Goal: Task Accomplishment & Management: Complete application form

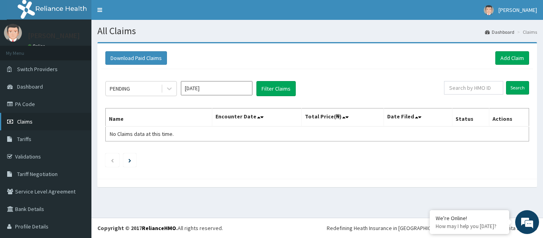
scroll to position [19, 0]
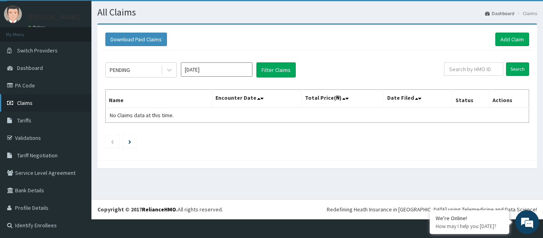
click at [37, 103] on link "Claims" at bounding box center [45, 102] width 91 height 17
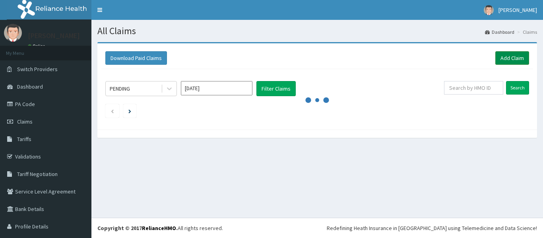
click at [506, 58] on link "Add Claim" at bounding box center [512, 58] width 34 height 14
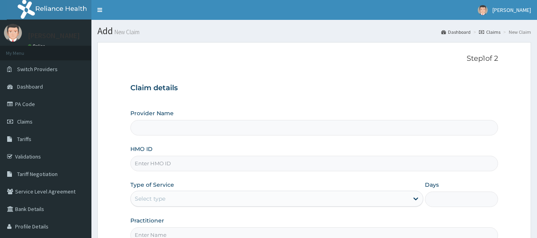
click at [260, 165] on input "HMO ID" at bounding box center [314, 164] width 368 height 16
type input "SFA/11918/A"
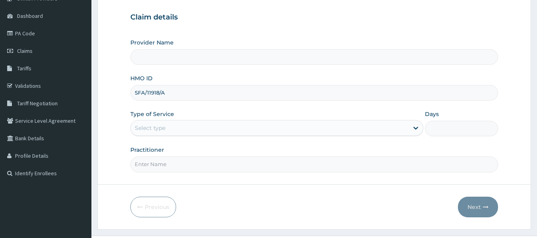
scroll to position [79, 0]
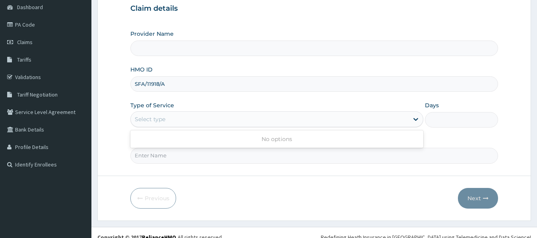
click at [343, 118] on div "Select type" at bounding box center [270, 119] width 278 height 13
click at [316, 117] on div "Select type" at bounding box center [270, 119] width 278 height 13
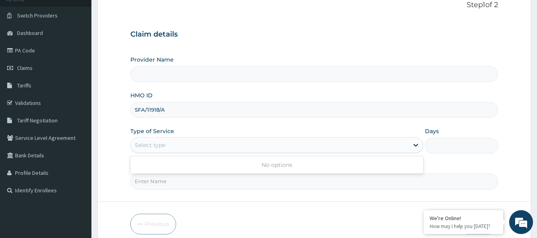
scroll to position [40, 0]
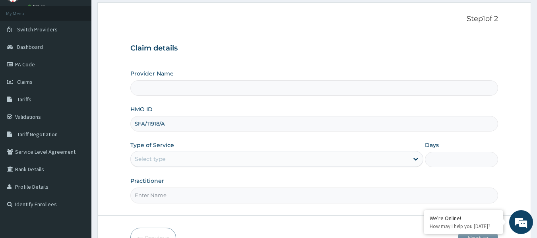
click at [344, 159] on div "Select type" at bounding box center [270, 159] width 278 height 13
click at [343, 159] on div "Select type" at bounding box center [270, 159] width 278 height 13
click at [246, 197] on input "Practitioner" at bounding box center [314, 196] width 368 height 16
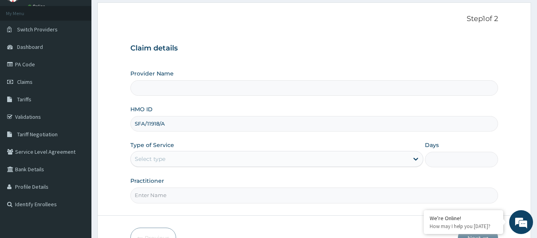
click at [193, 196] on input "Practitioner" at bounding box center [314, 196] width 368 height 16
type input "d"
click at [363, 161] on div "Select type" at bounding box center [270, 159] width 278 height 13
click at [405, 163] on div "Select type" at bounding box center [270, 159] width 278 height 13
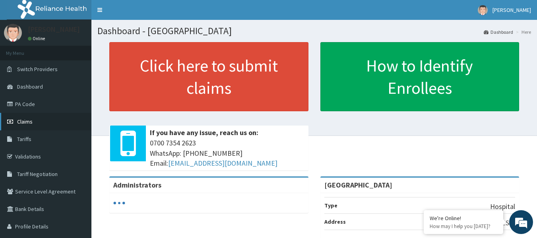
click at [45, 121] on link "Claims" at bounding box center [45, 121] width 91 height 17
click at [36, 120] on link "Claims" at bounding box center [45, 121] width 91 height 17
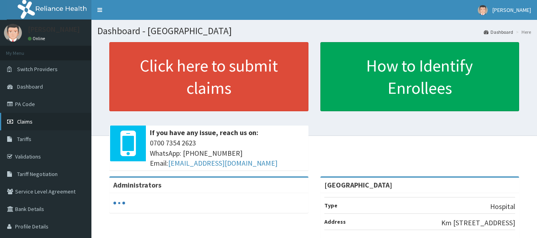
click at [29, 121] on span "Claims" at bounding box center [25, 121] width 16 height 7
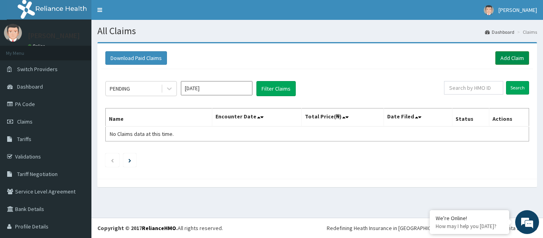
click at [503, 58] on link "Add Claim" at bounding box center [512, 58] width 34 height 14
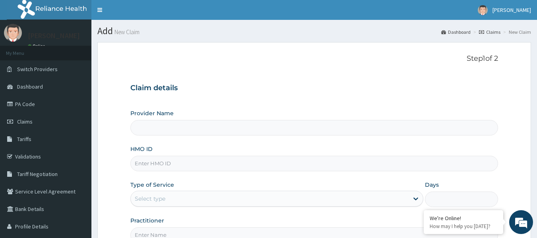
click at [225, 169] on input "HMO ID" at bounding box center [314, 164] width 368 height 16
type input "[GEOGRAPHIC_DATA]"
type input "SFA/11918/A"
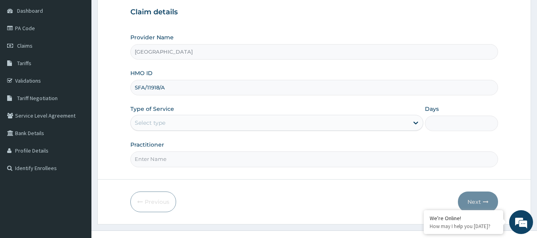
scroll to position [89, 0]
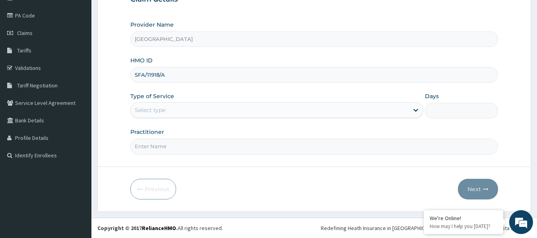
click at [347, 119] on div "Provider Name PATFARE HOSPITAL HMO ID SFA/11918/A Type of Service Select type D…" at bounding box center [314, 88] width 368 height 134
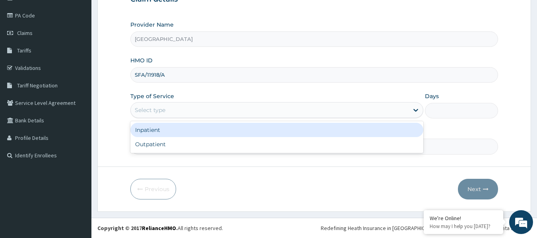
click at [310, 112] on div "Select type" at bounding box center [270, 110] width 278 height 13
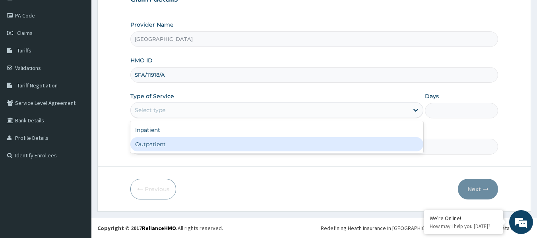
scroll to position [0, 0]
click at [235, 143] on div "Outpatient" at bounding box center [276, 144] width 293 height 14
type input "1"
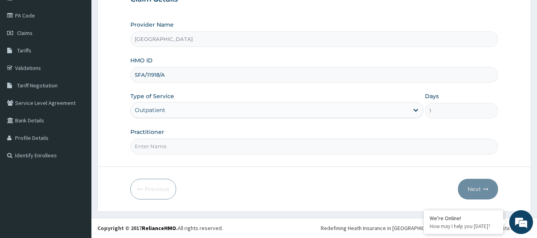
click at [265, 154] on input "Practitioner" at bounding box center [314, 147] width 368 height 16
type input "DR ADEJUWON"
click at [479, 184] on button "Next" at bounding box center [478, 189] width 40 height 21
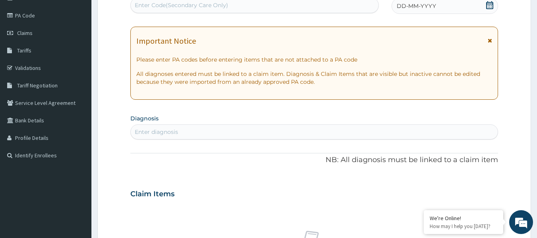
click at [290, 8] on div "Enter Code(Secondary Care Only)" at bounding box center [255, 5] width 248 height 13
type input "PA/"
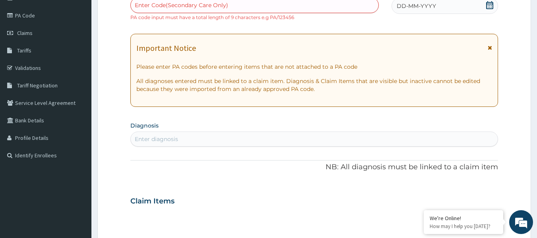
click at [297, 14] on div "Enter Code(Secondary Care Only) PA code input must have a total length of 9 cha…" at bounding box center [254, 9] width 249 height 24
click at [302, 2] on div "Enter Code(Secondary Care Only)" at bounding box center [255, 5] width 248 height 13
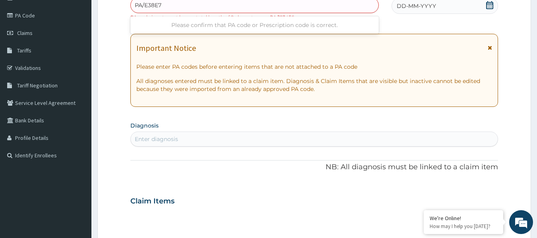
type input "PA/E38E7E"
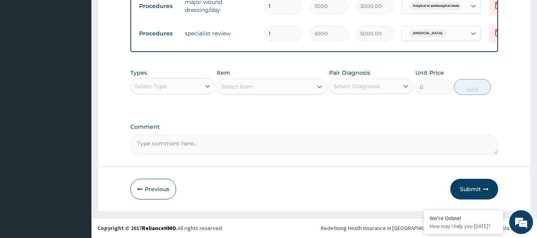
scroll to position [468, 0]
click at [472, 188] on button "Submit" at bounding box center [474, 189] width 48 height 21
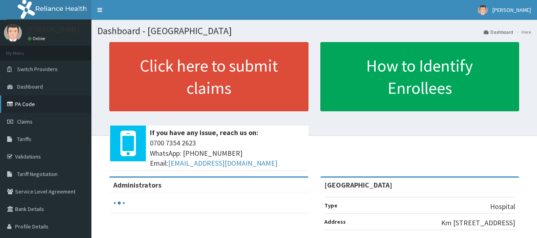
click at [50, 103] on link "PA Code" at bounding box center [45, 103] width 91 height 17
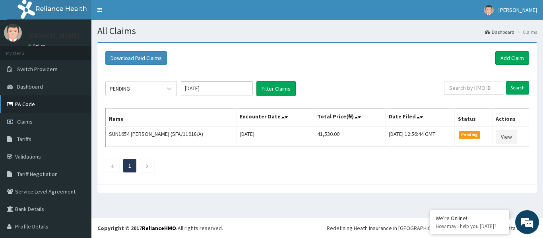
click at [41, 102] on link "PA Code" at bounding box center [45, 103] width 91 height 17
